Goal: Information Seeking & Learning: Learn about a topic

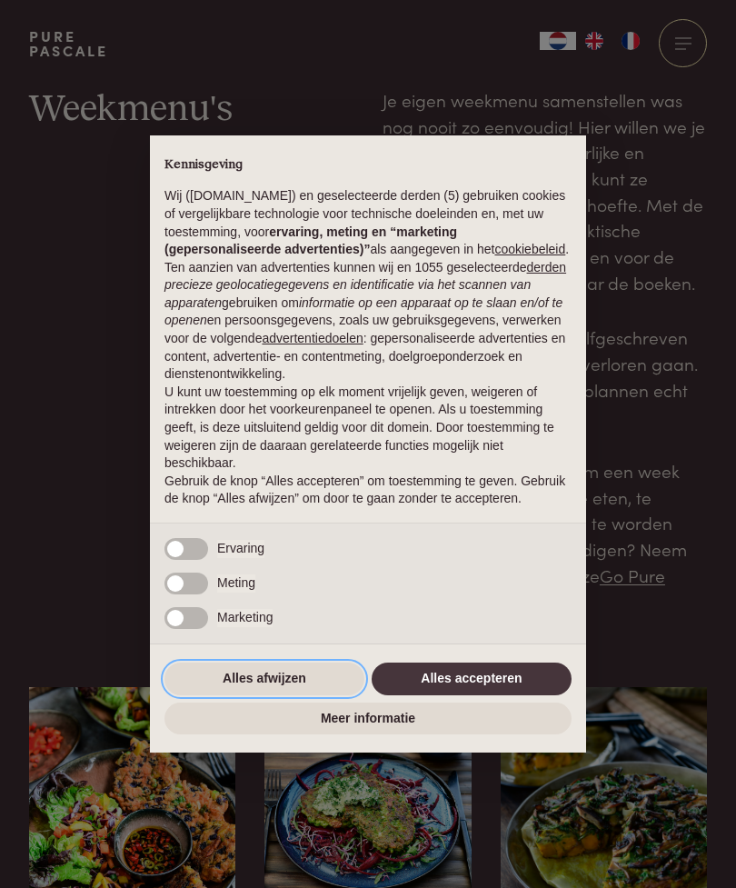
click at [290, 690] on button "Alles afwijzen" at bounding box center [265, 679] width 200 height 33
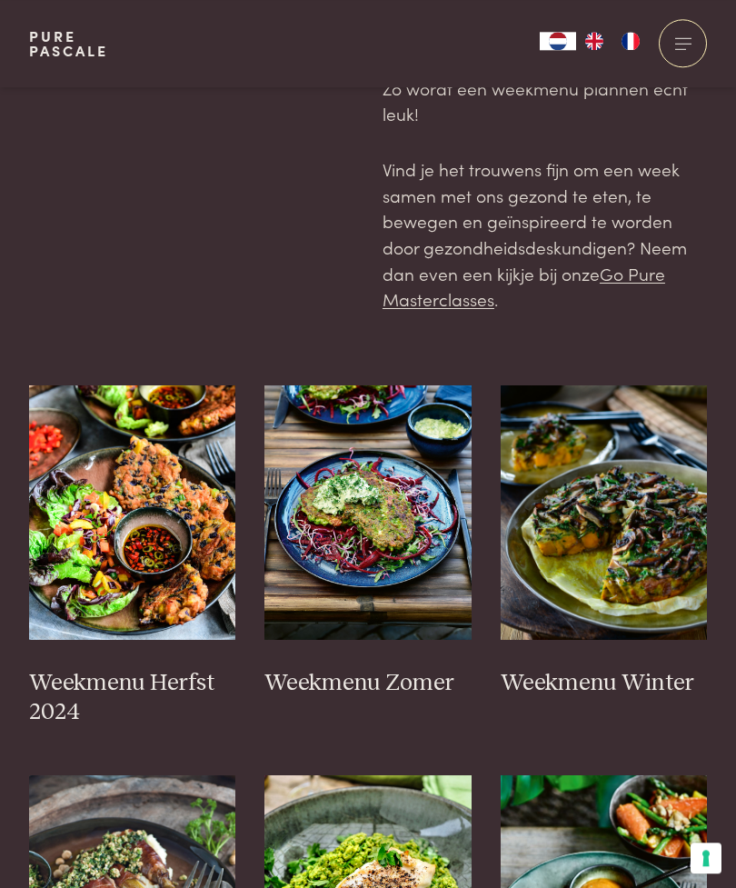
scroll to position [302, 0]
click at [165, 594] on img at bounding box center [132, 512] width 207 height 255
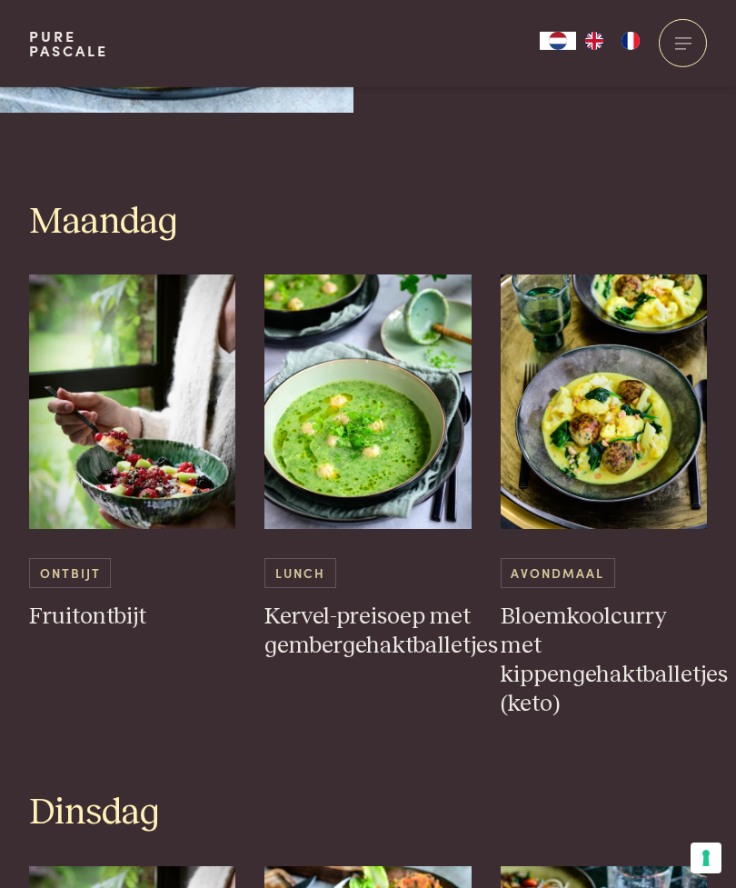
scroll to position [694, 0]
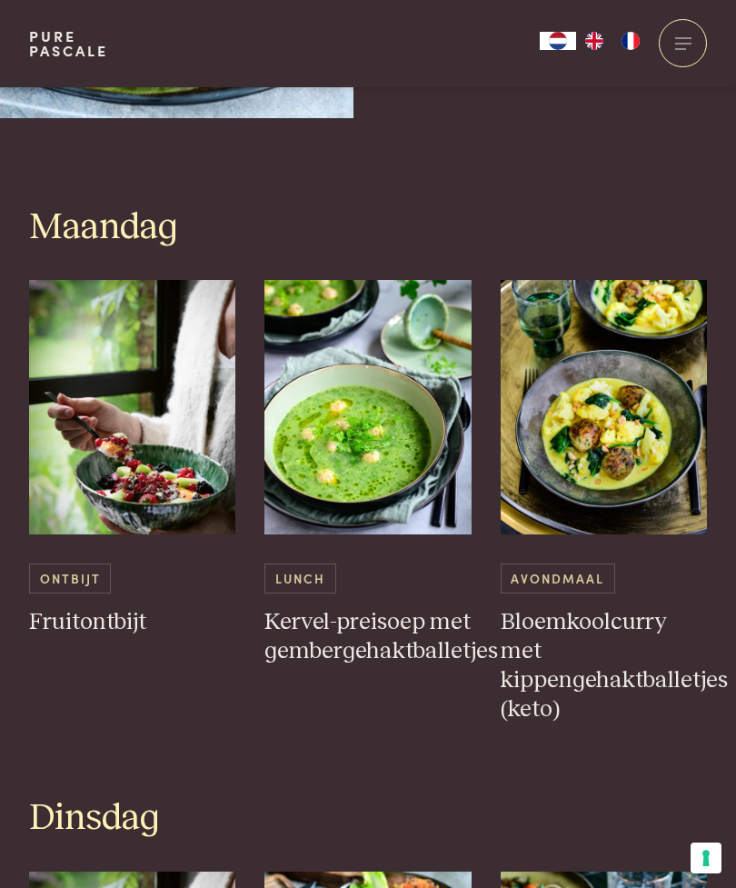
click at [141, 409] on img at bounding box center [132, 407] width 207 height 255
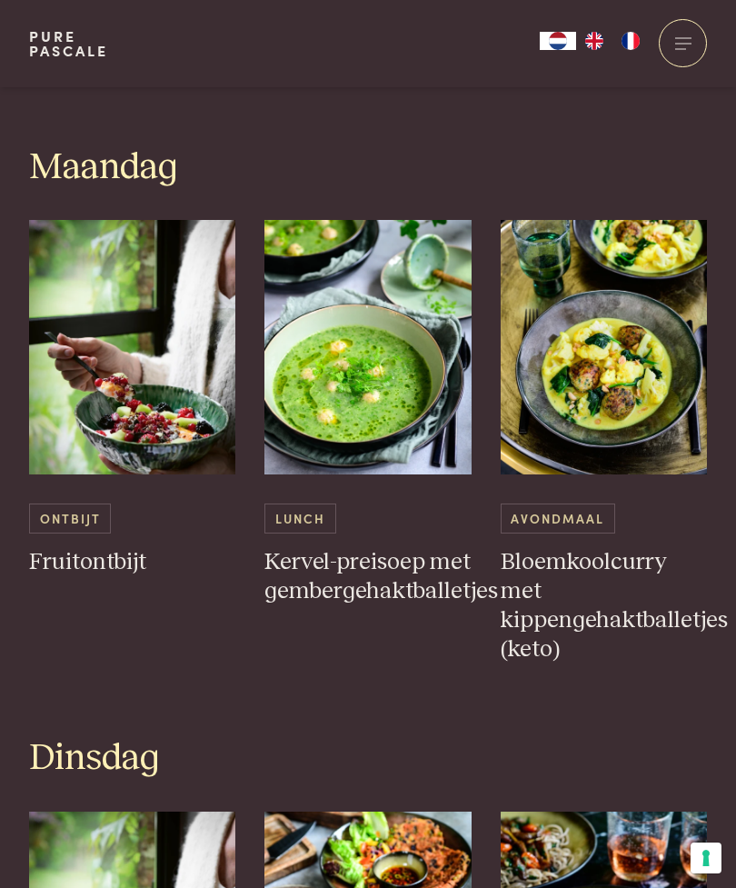
click at [377, 392] on img at bounding box center [368, 347] width 207 height 255
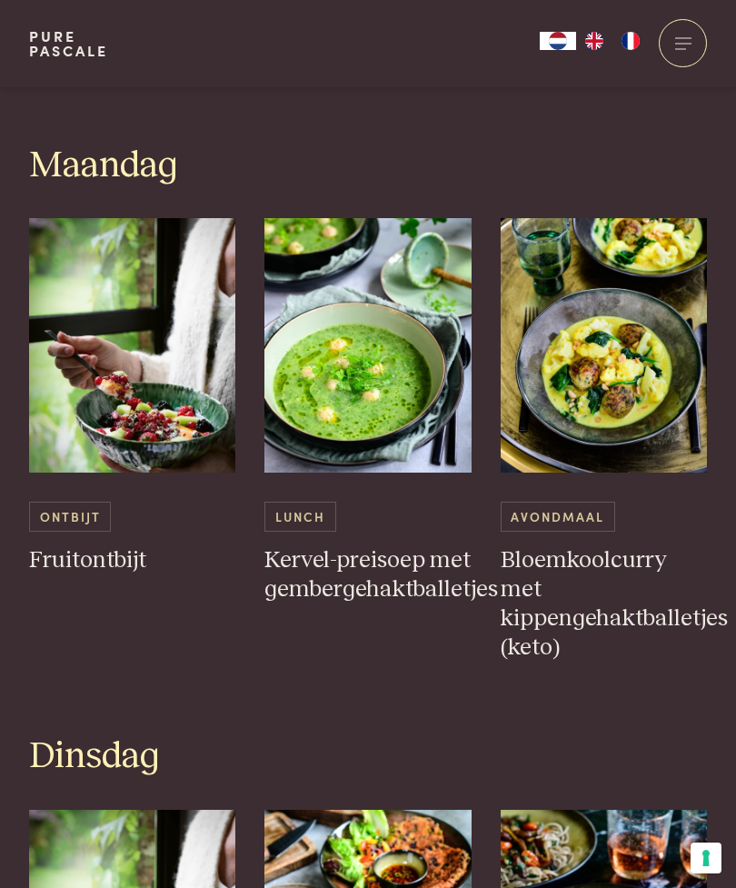
click at [613, 330] on img at bounding box center [604, 345] width 207 height 255
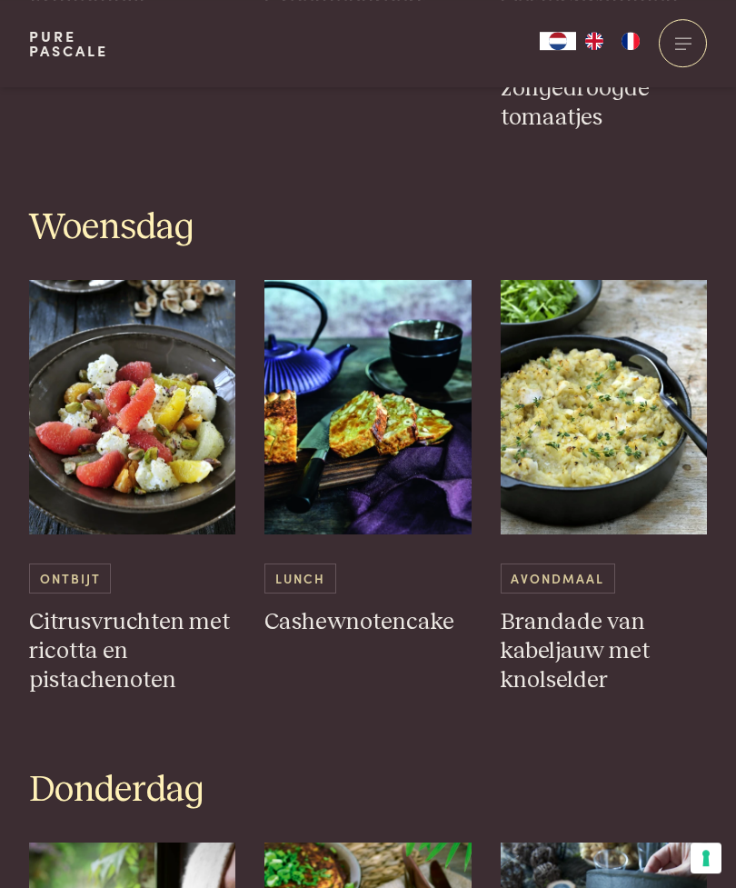
scroll to position [1906, 0]
click at [400, 430] on img at bounding box center [368, 407] width 207 height 255
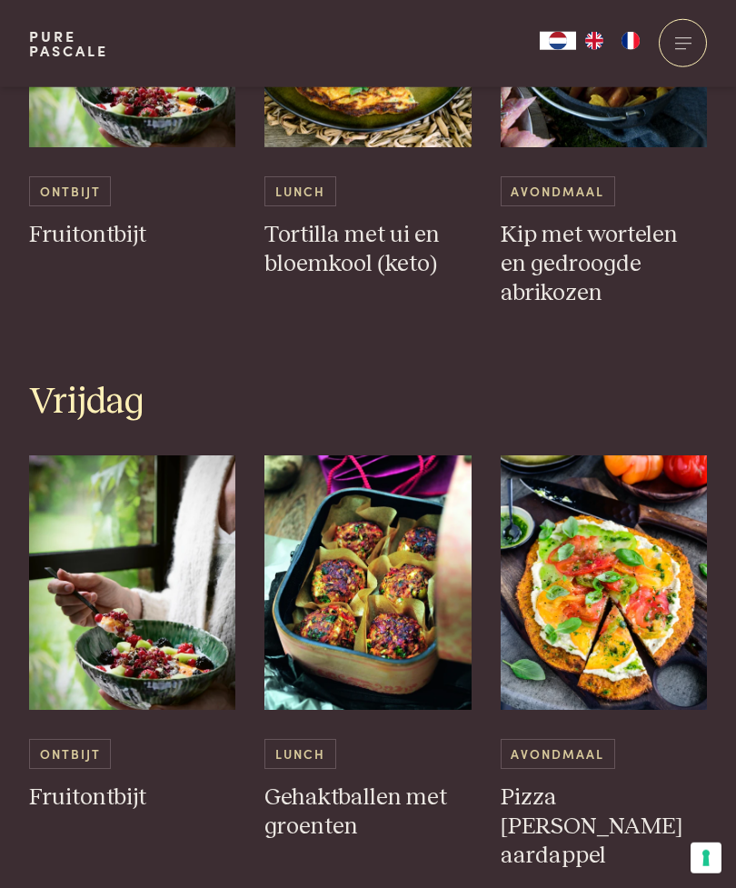
scroll to position [2857, 0]
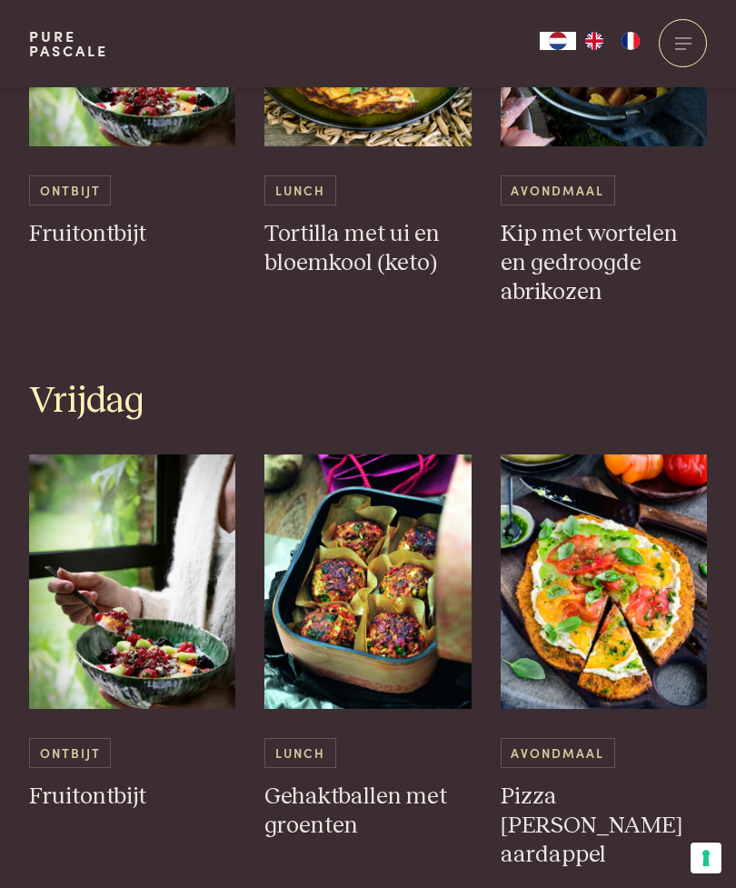
click at [614, 586] on img at bounding box center [604, 581] width 207 height 255
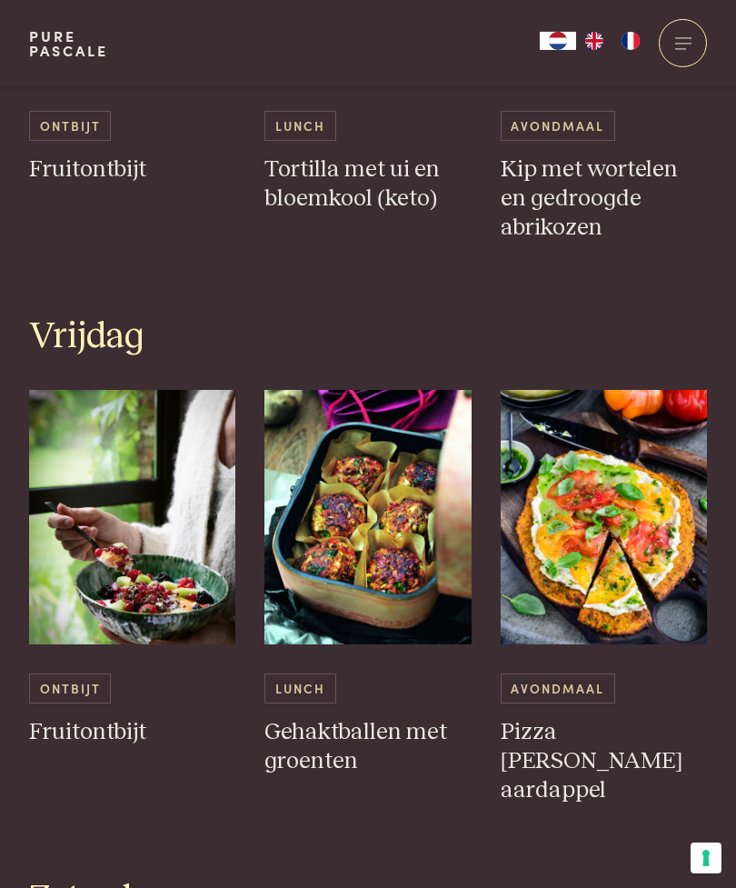
click at [383, 500] on img at bounding box center [368, 517] width 207 height 255
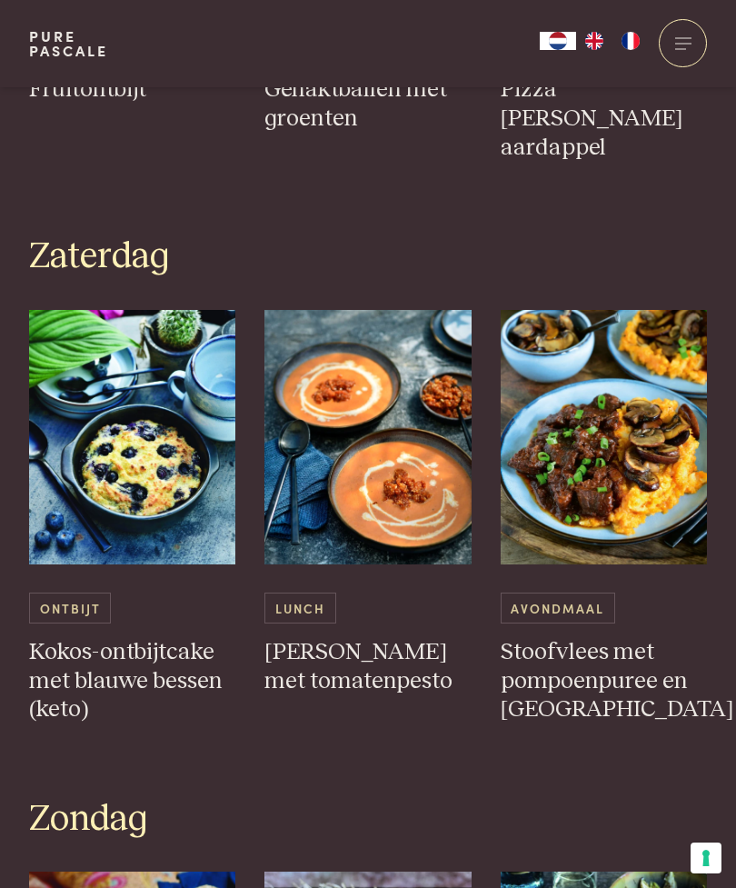
scroll to position [3521, 0]
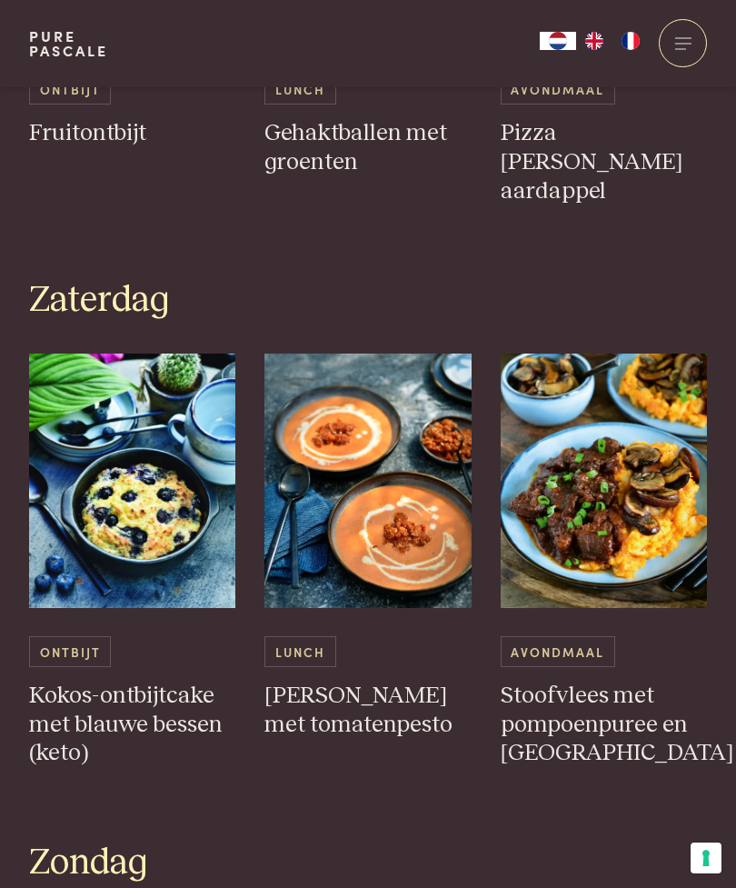
click at [629, 404] on img at bounding box center [604, 481] width 207 height 255
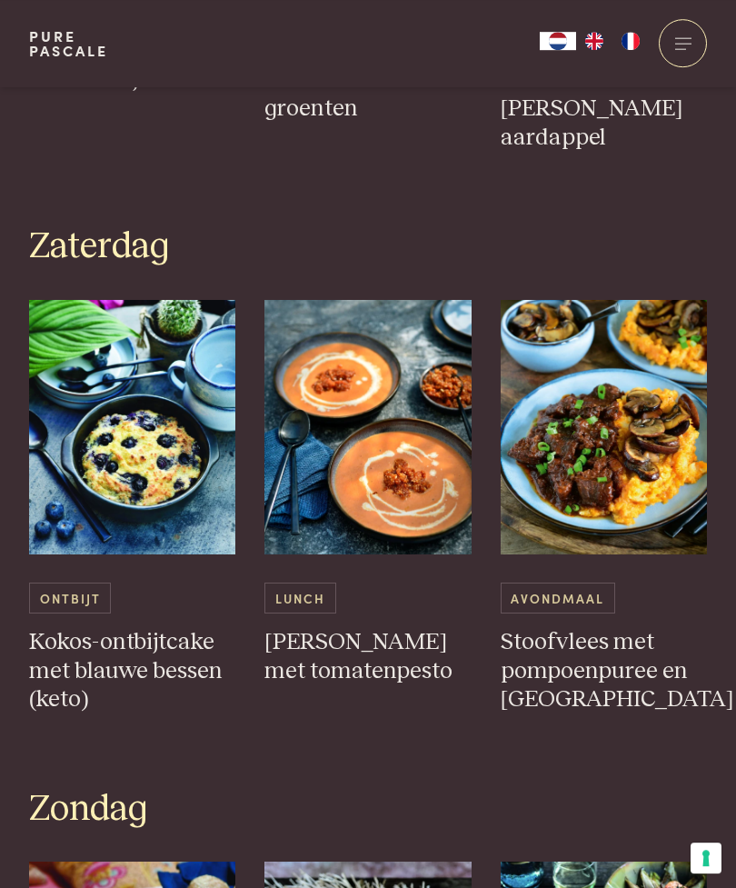
scroll to position [3572, 0]
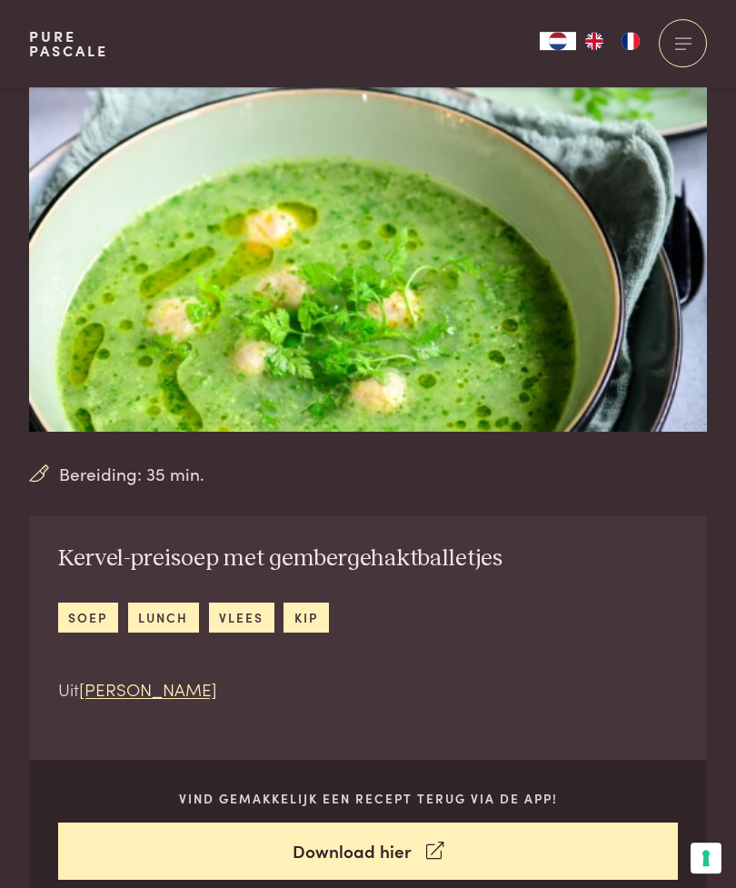
scroll to position [60, 0]
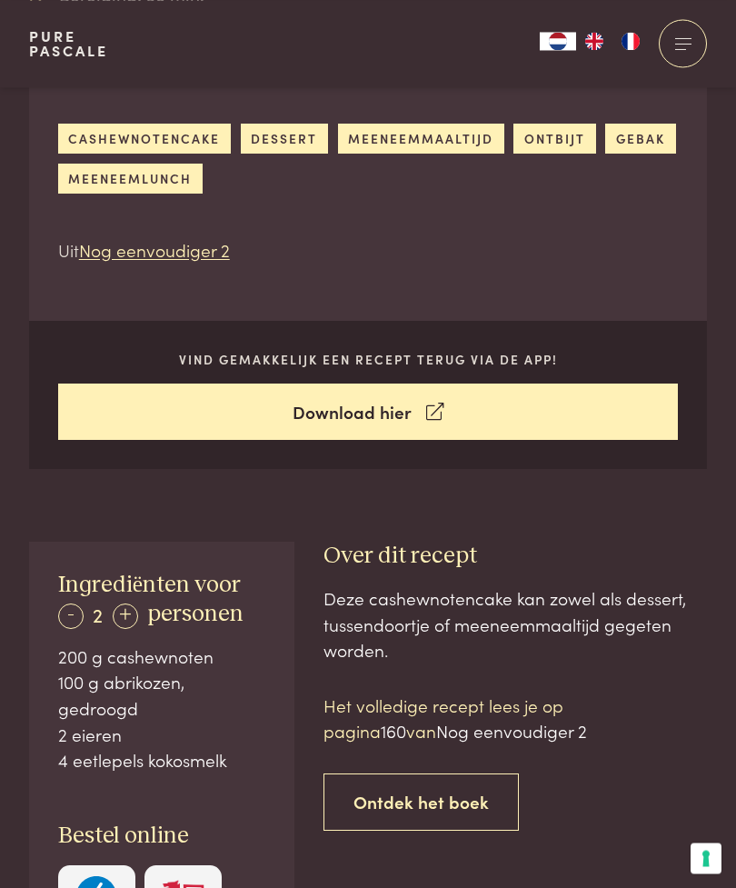
scroll to position [552, 0]
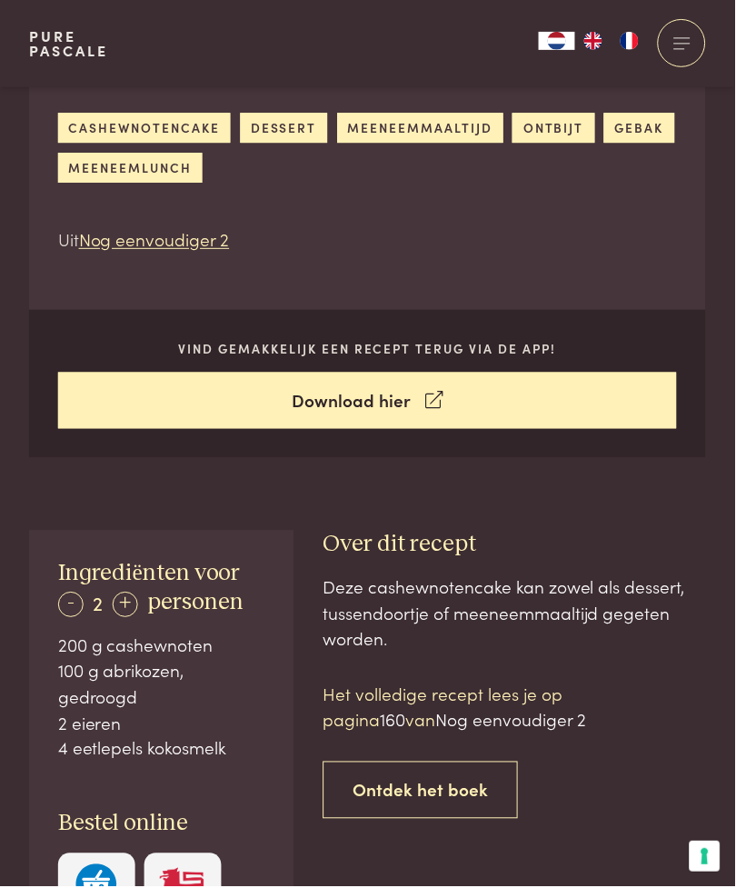
click at [596, 575] on div "Deze cashewnotencake kan zowel als dessert, tussendoortje of meeneemmaaltijd ge…" at bounding box center [516, 614] width 384 height 78
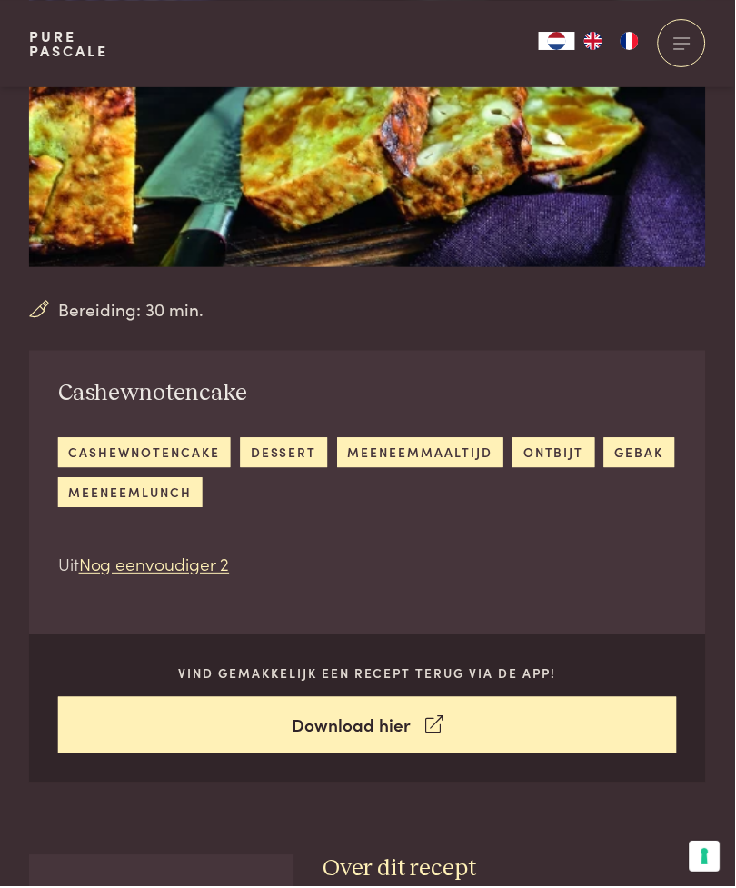
scroll to position [224, 0]
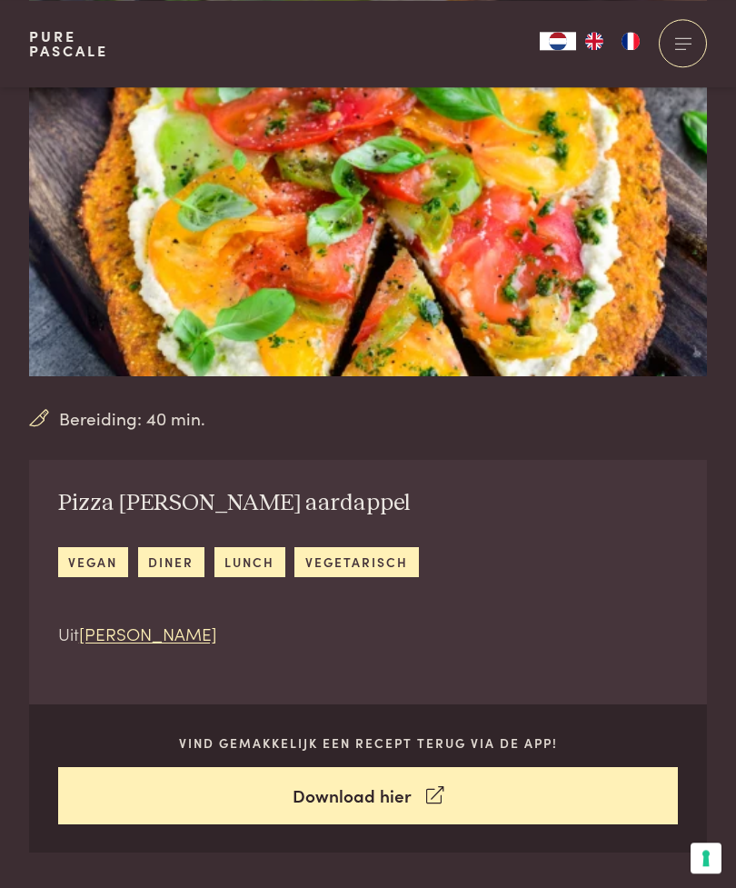
scroll to position [115, 0]
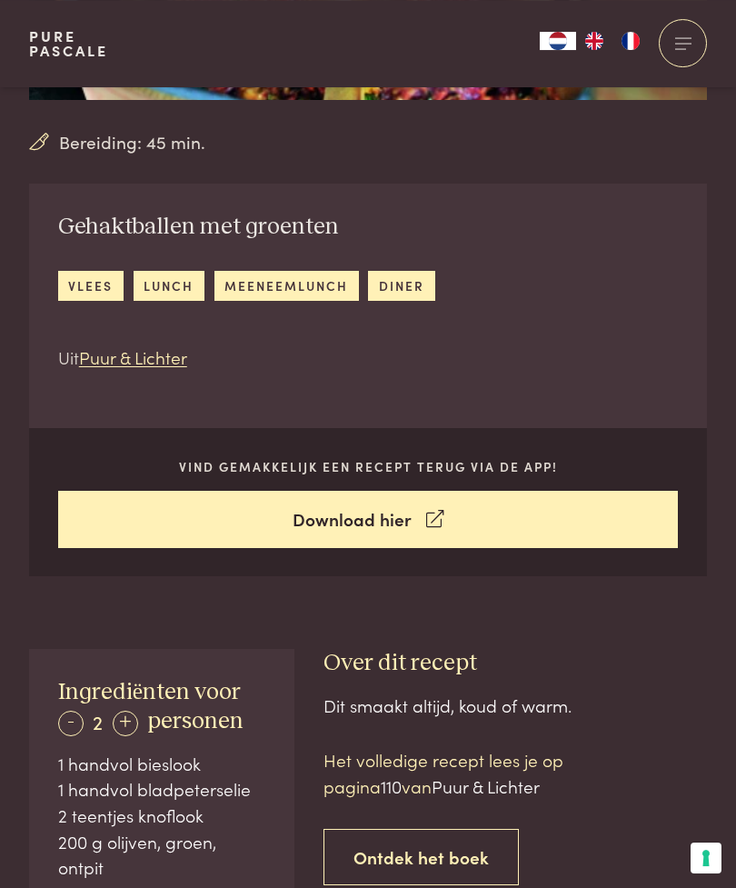
scroll to position [393, 0]
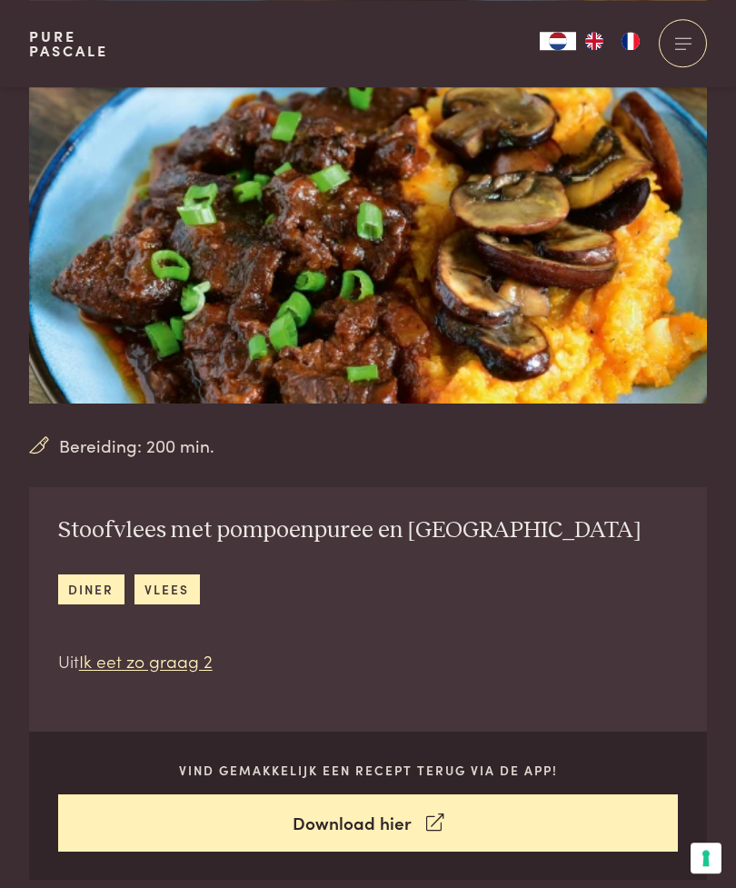
scroll to position [89, 0]
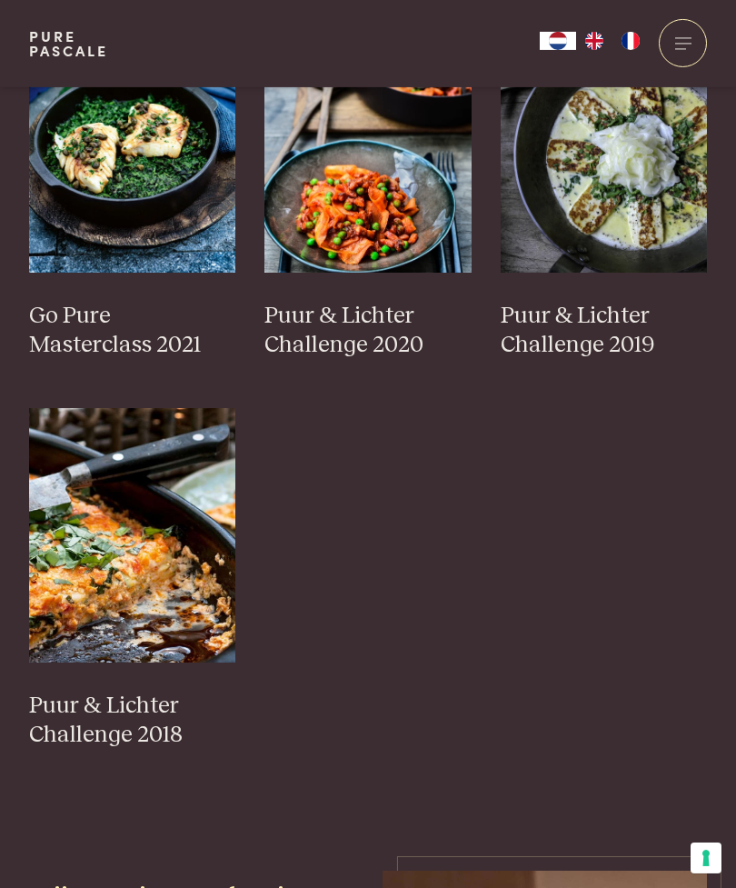
scroll to position [1426, 0]
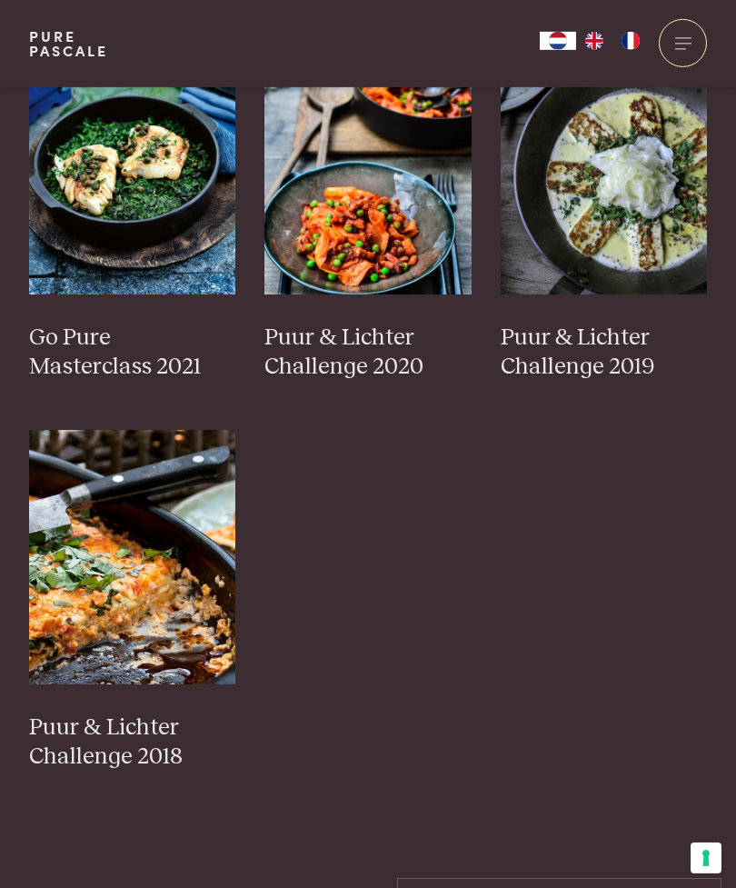
click at [152, 558] on img at bounding box center [132, 557] width 207 height 255
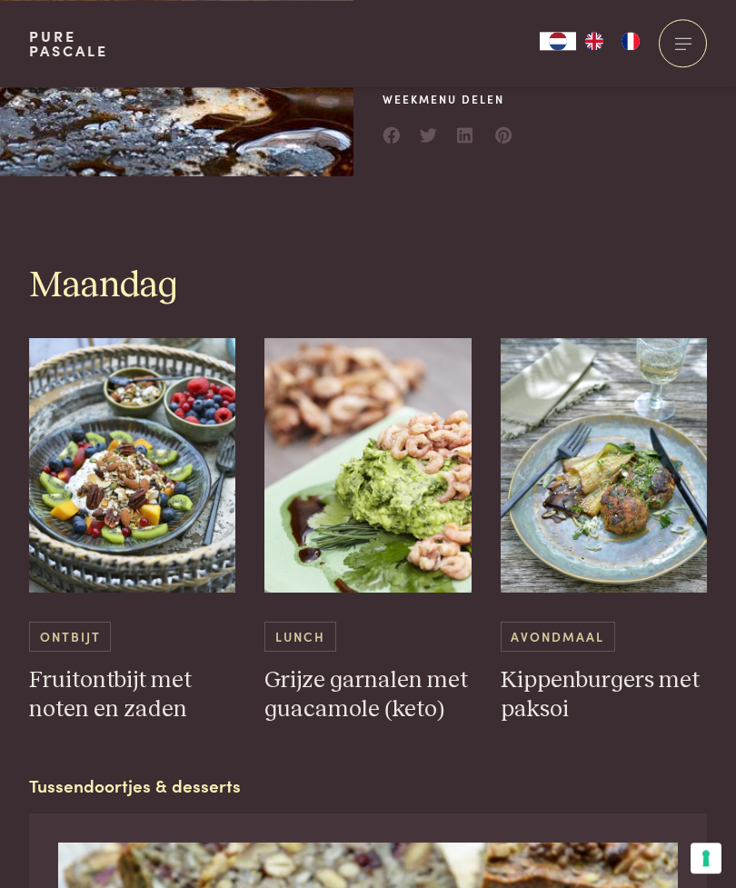
scroll to position [670, 0]
click at [397, 490] on img at bounding box center [368, 465] width 207 height 255
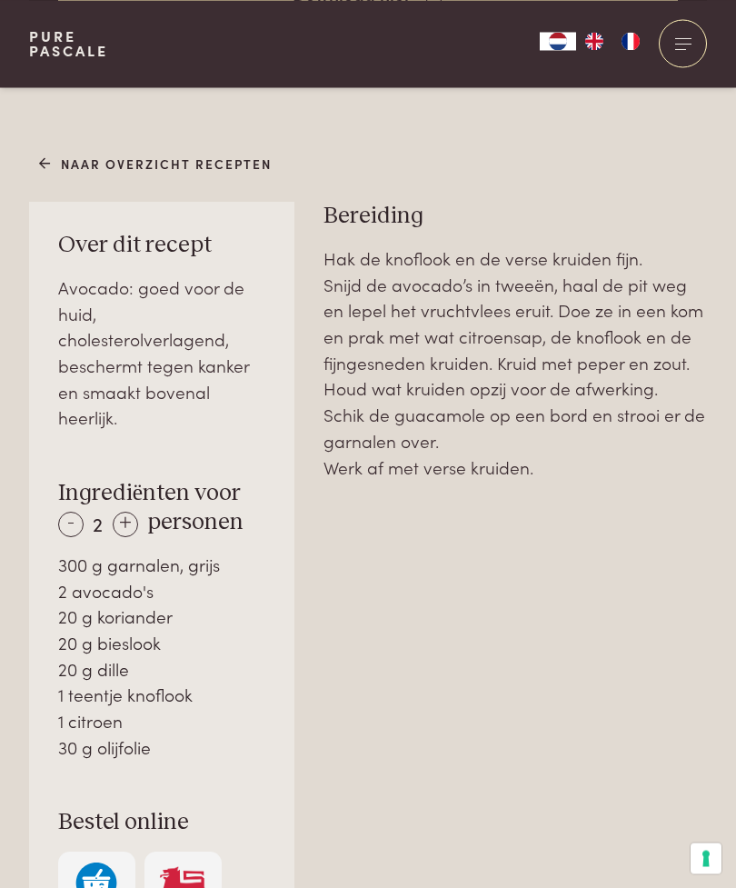
scroll to position [920, 0]
click at [39, 155] on link "Naar overzicht recepten" at bounding box center [156, 164] width 234 height 19
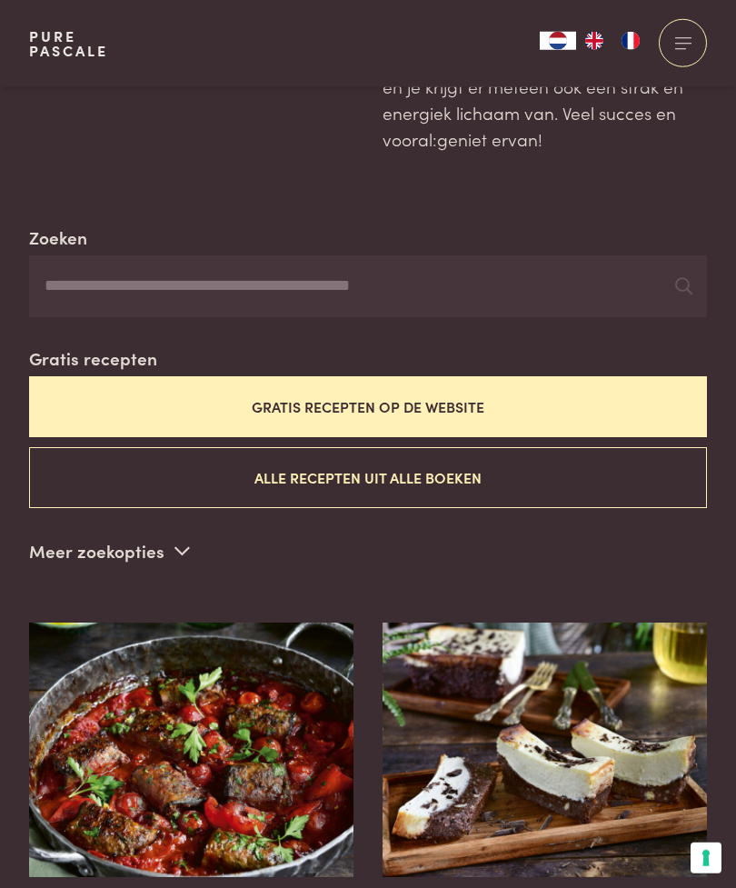
scroll to position [271, 0]
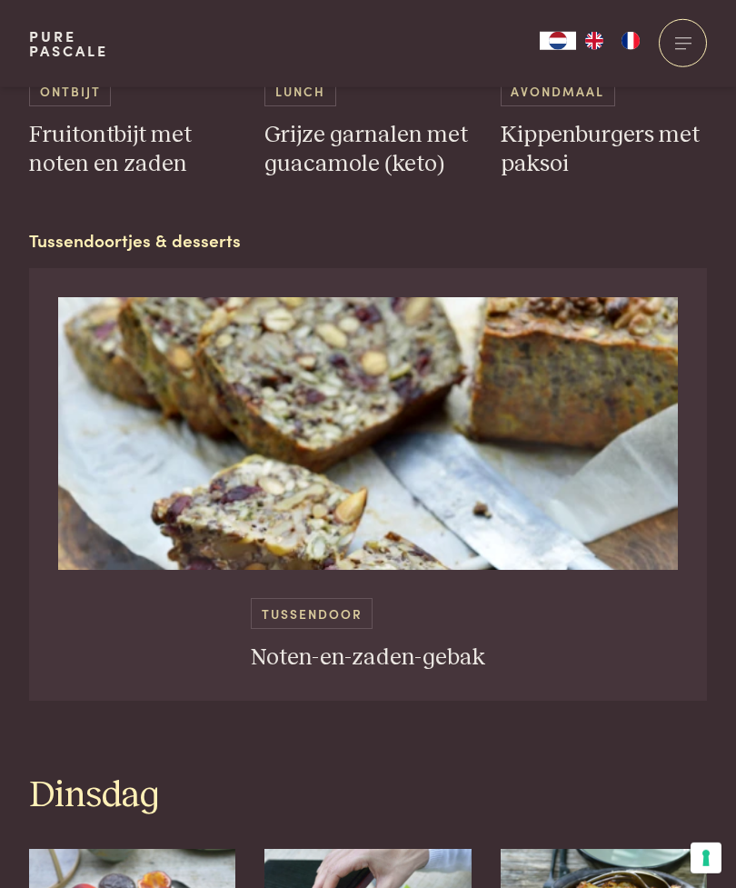
scroll to position [1216, 0]
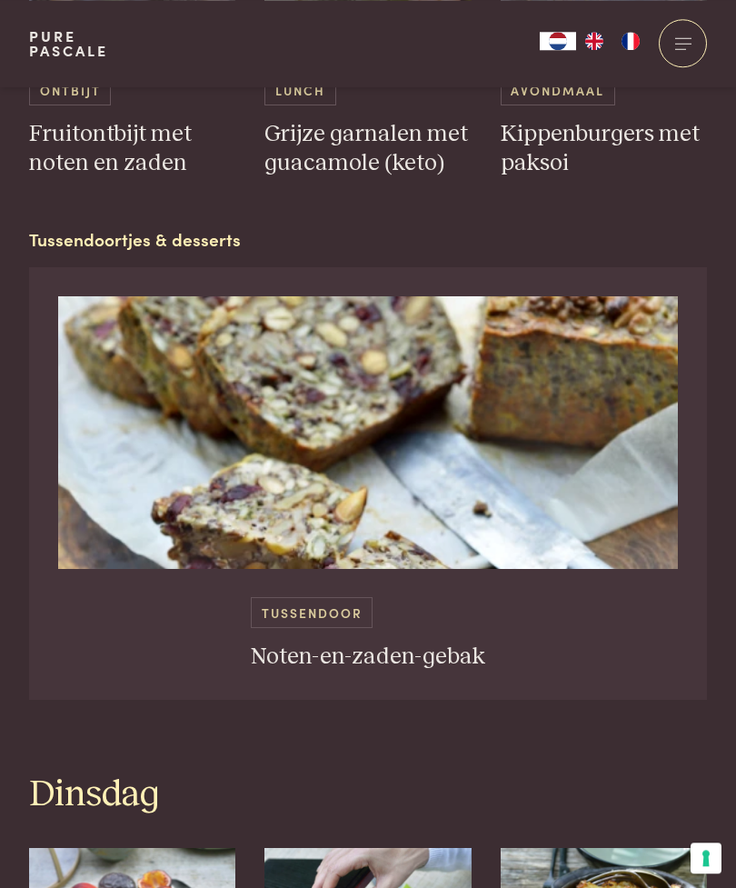
click at [483, 470] on img at bounding box center [368, 432] width 621 height 273
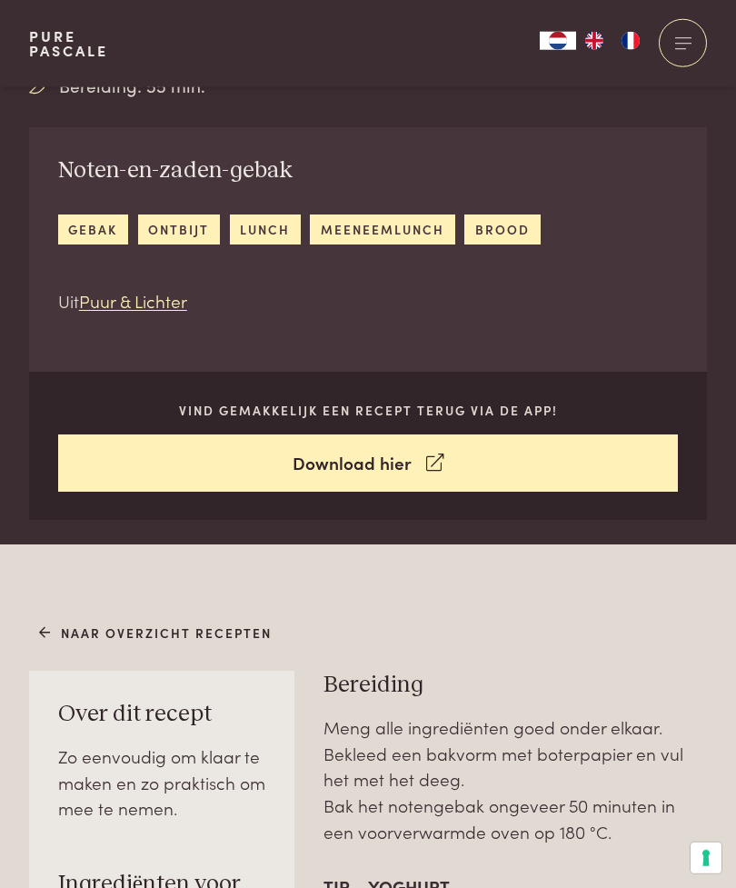
scroll to position [452, 0]
